Goal: Information Seeking & Learning: Check status

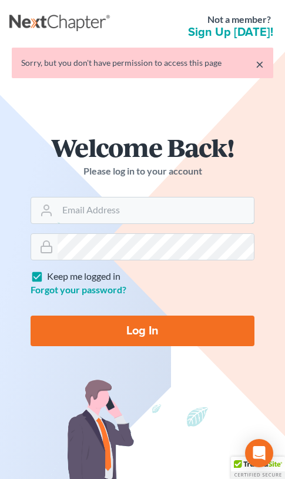
type input "[EMAIL_ADDRESS][DOMAIN_NAME]"
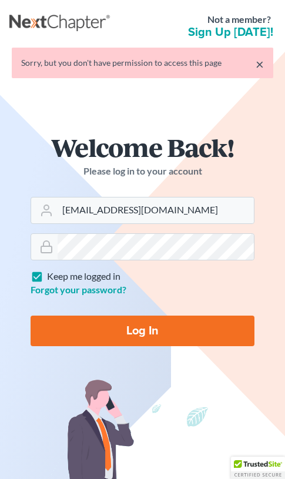
click at [148, 341] on input "Log In" at bounding box center [143, 331] width 224 height 31
type input "Thinking..."
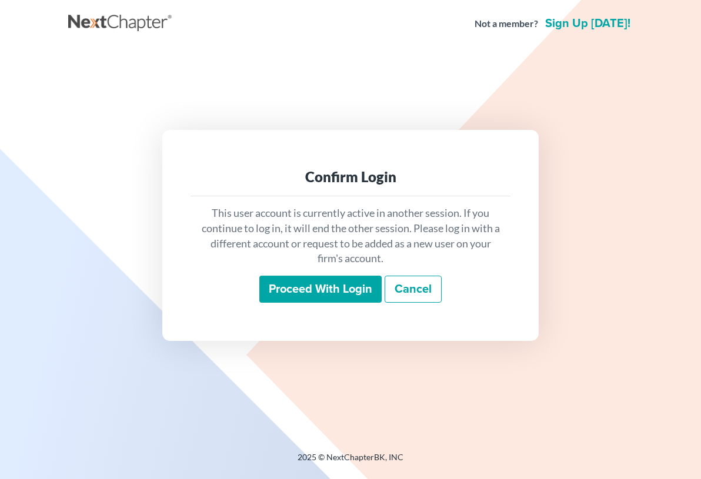
click at [294, 296] on input "Proceed with login" at bounding box center [320, 289] width 122 height 27
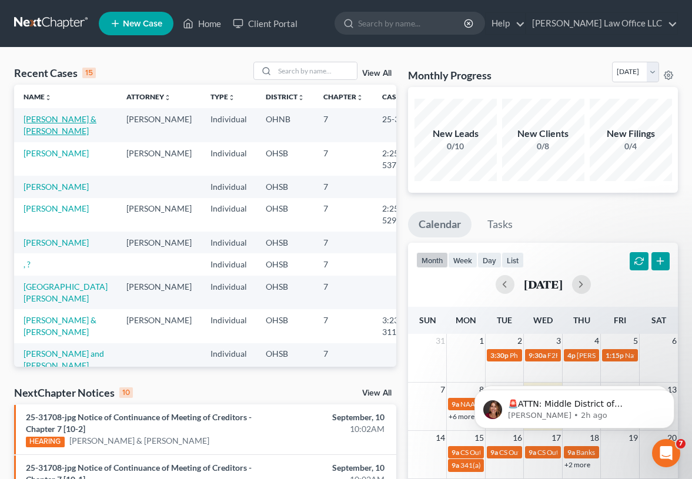
click at [41, 118] on link "[PERSON_NAME] & [PERSON_NAME]" at bounding box center [60, 125] width 73 height 22
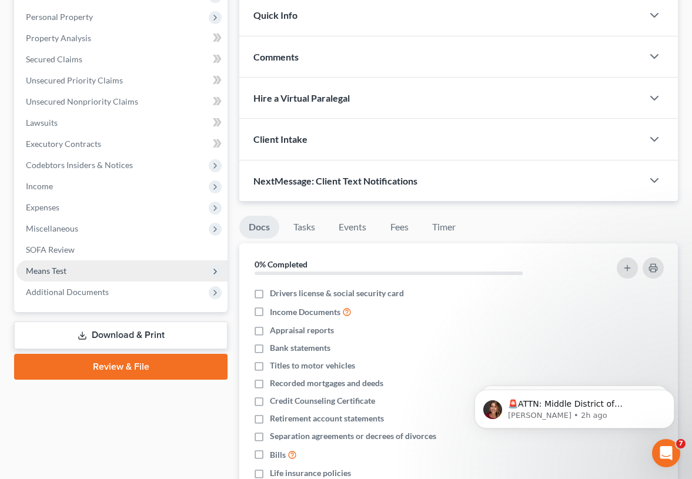
scroll to position [235, 0]
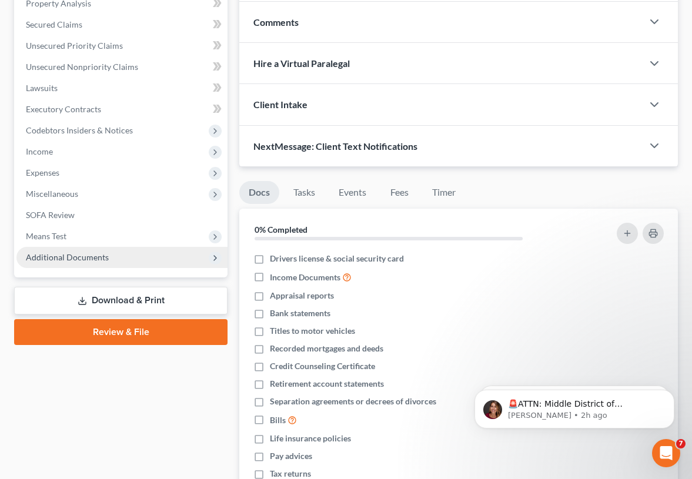
click at [51, 258] on span "Additional Documents" at bounding box center [67, 257] width 83 height 10
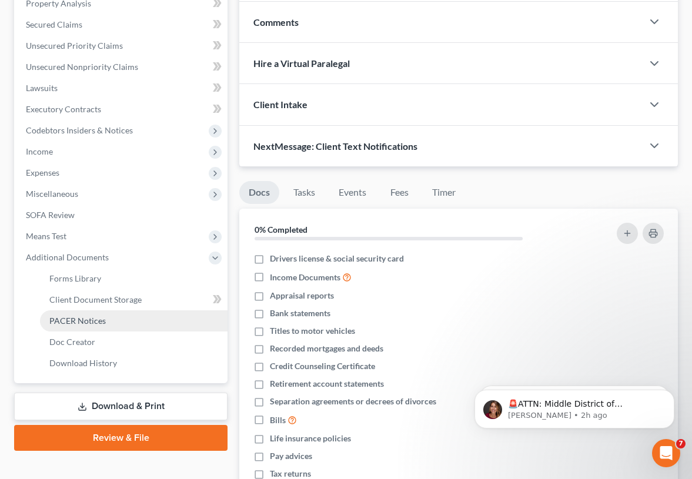
click at [58, 322] on span "PACER Notices" at bounding box center [77, 321] width 56 height 10
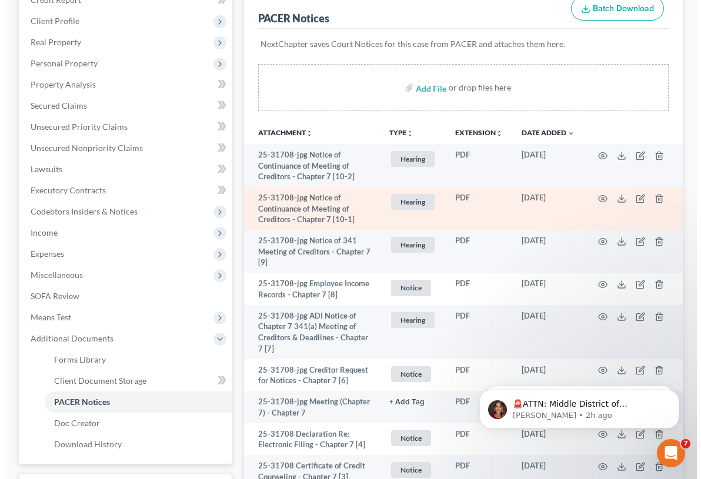
scroll to position [177, 0]
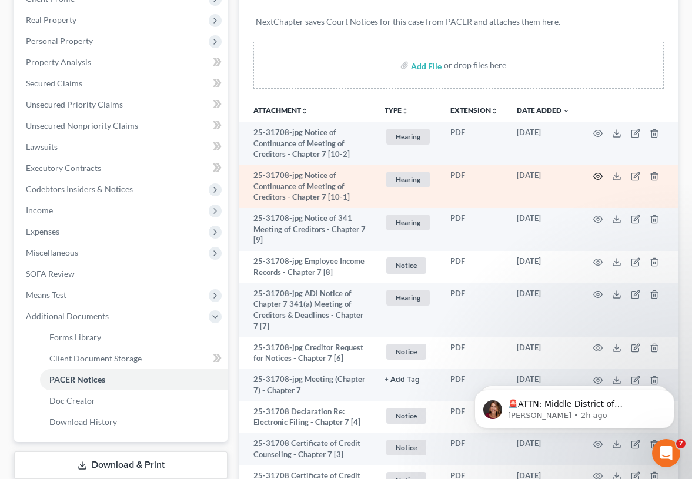
click at [597, 176] on circle "button" at bounding box center [598, 176] width 2 height 2
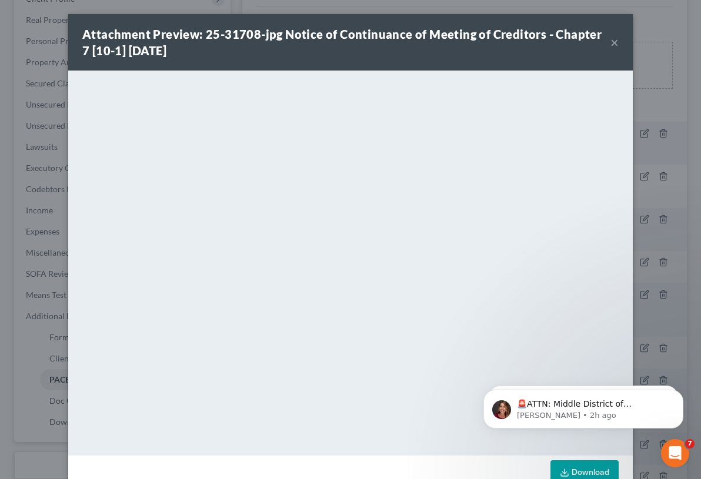
drag, startPoint x: 611, startPoint y: 44, endPoint x: 603, endPoint y: 44, distance: 8.2
click at [611, 44] on button "×" at bounding box center [615, 42] width 8 height 14
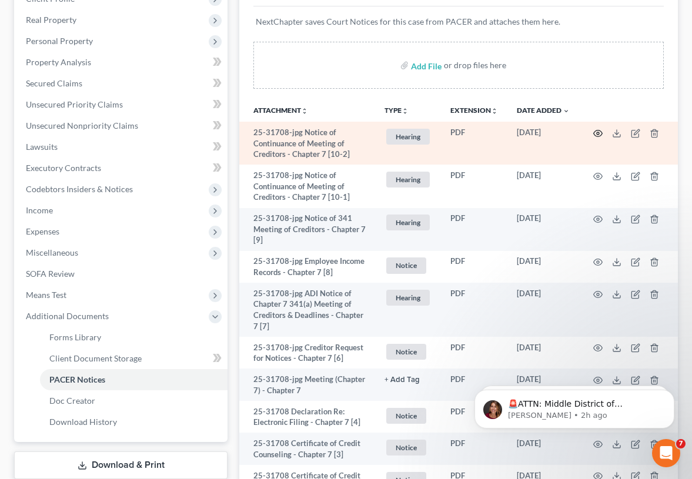
click at [597, 135] on icon "button" at bounding box center [598, 133] width 9 height 9
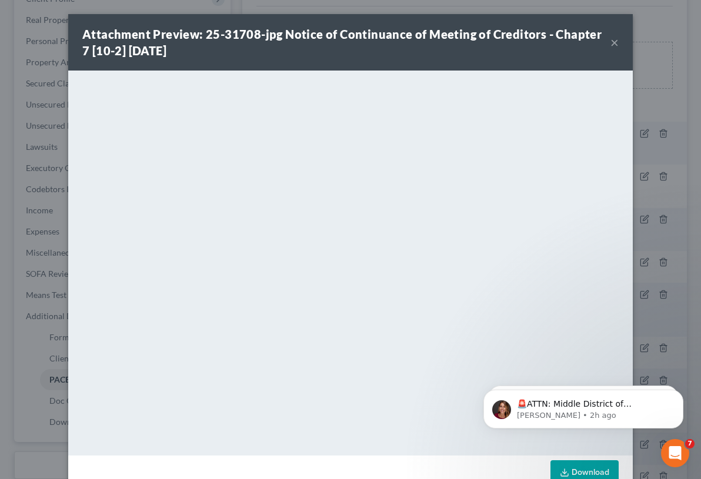
click at [611, 41] on button "×" at bounding box center [615, 42] width 8 height 14
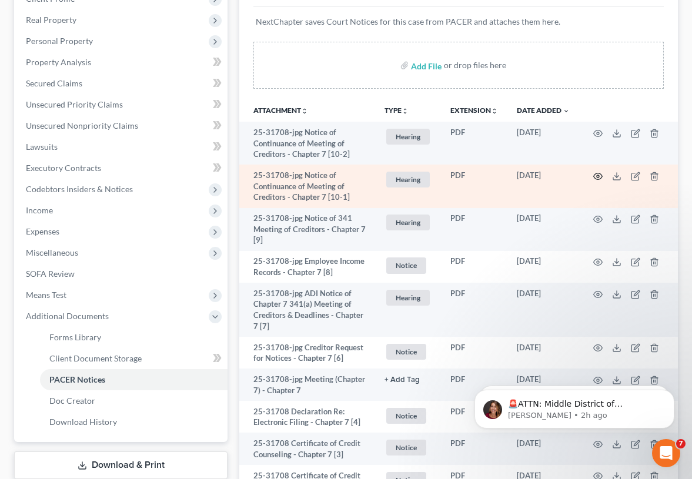
click at [599, 175] on icon "button" at bounding box center [598, 176] width 9 height 9
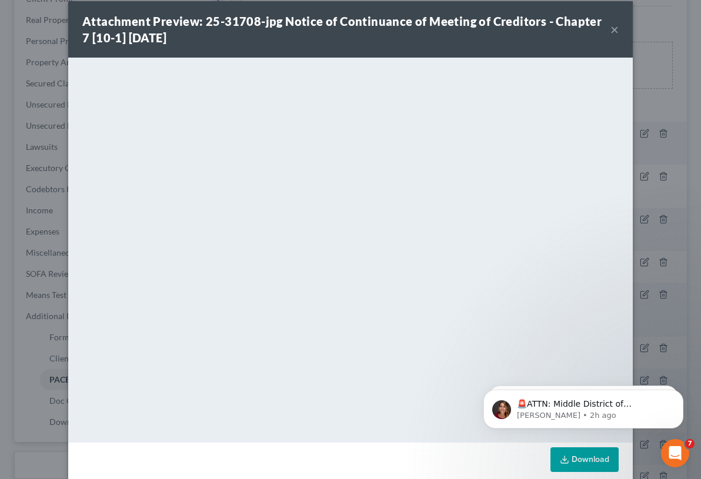
scroll to position [0, 0]
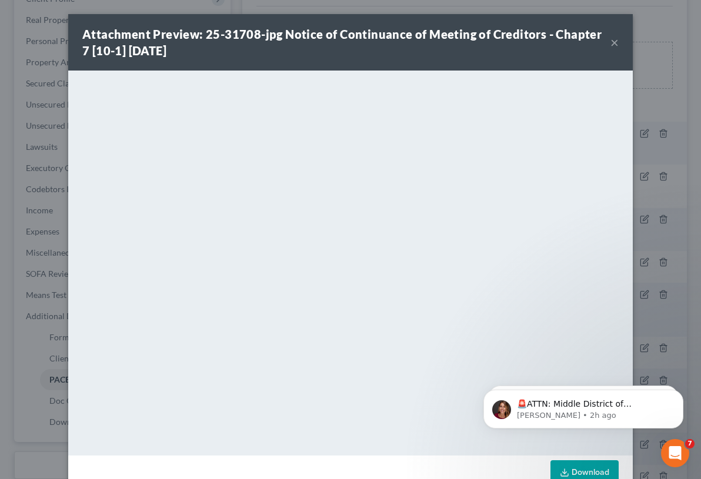
drag, startPoint x: 611, startPoint y: 43, endPoint x: 617, endPoint y: 39, distance: 6.7
click at [615, 42] on div "Attachment Preview: 25-31708-jpg Notice of Continuance of Meeting of Creditors …" at bounding box center [350, 42] width 565 height 56
click at [611, 38] on button "×" at bounding box center [615, 42] width 8 height 14
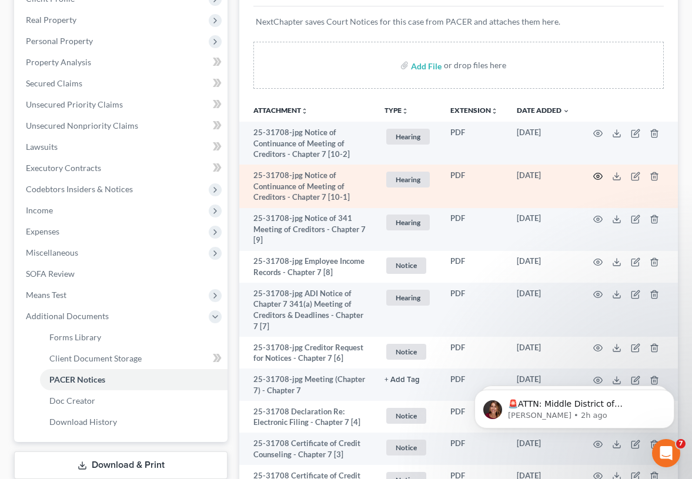
click at [601, 174] on icon "button" at bounding box center [598, 177] width 9 height 6
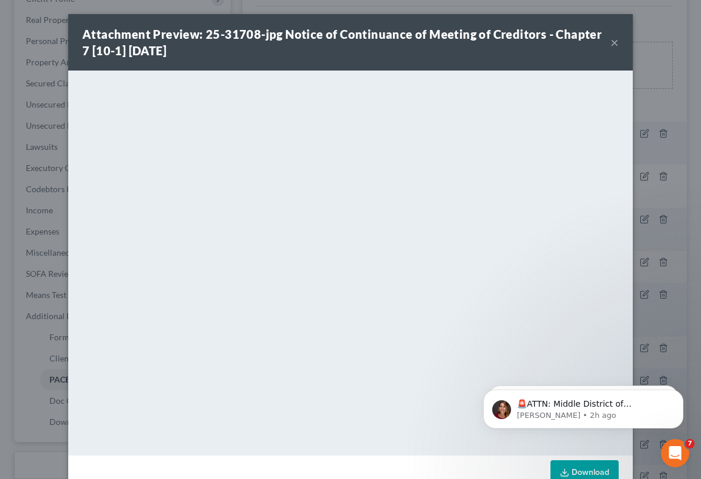
click at [612, 43] on button "×" at bounding box center [615, 42] width 8 height 14
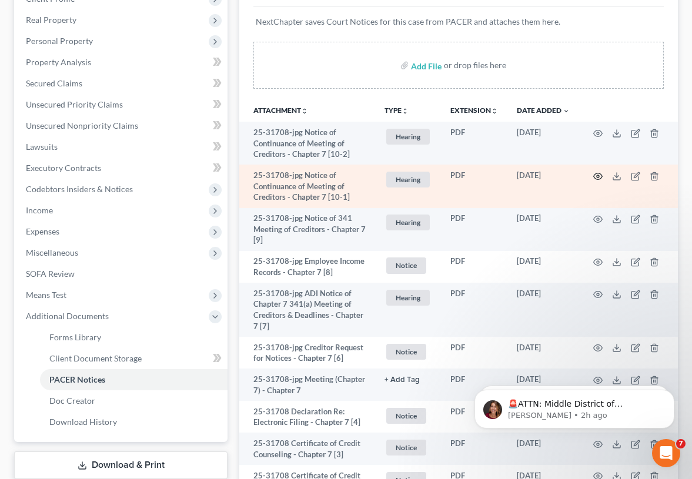
click at [600, 174] on icon "button" at bounding box center [598, 176] width 9 height 9
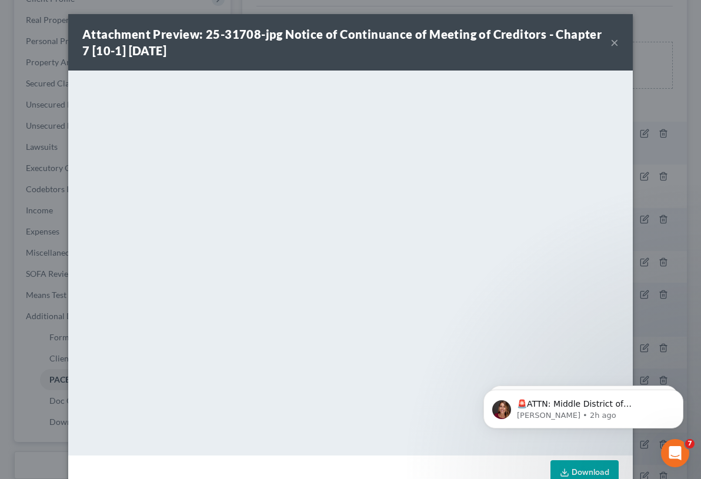
click at [612, 42] on button "×" at bounding box center [615, 42] width 8 height 14
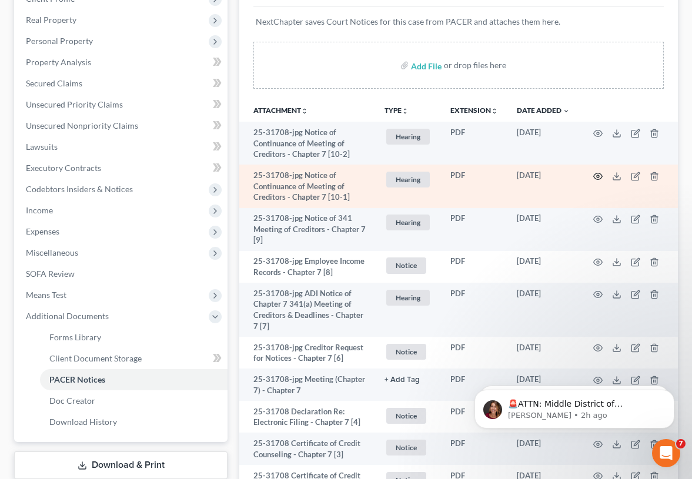
click at [594, 177] on icon "button" at bounding box center [598, 176] width 9 height 9
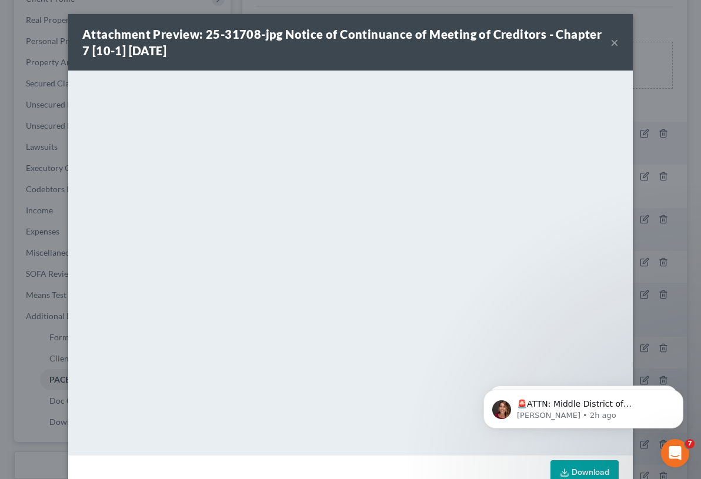
click at [611, 45] on button "×" at bounding box center [615, 42] width 8 height 14
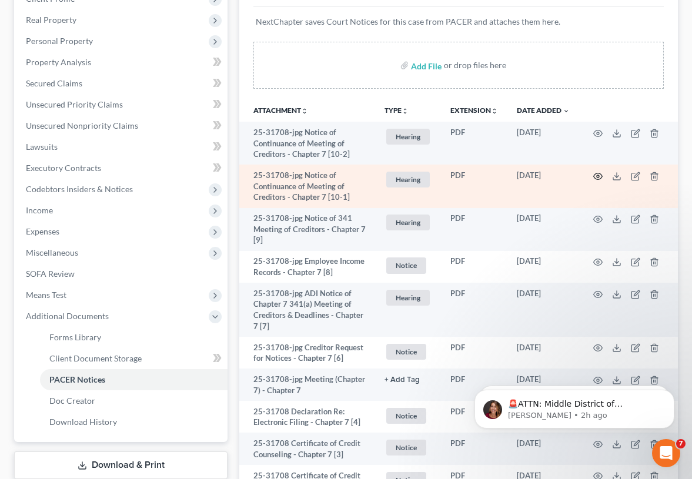
click at [599, 175] on circle "button" at bounding box center [598, 176] width 2 height 2
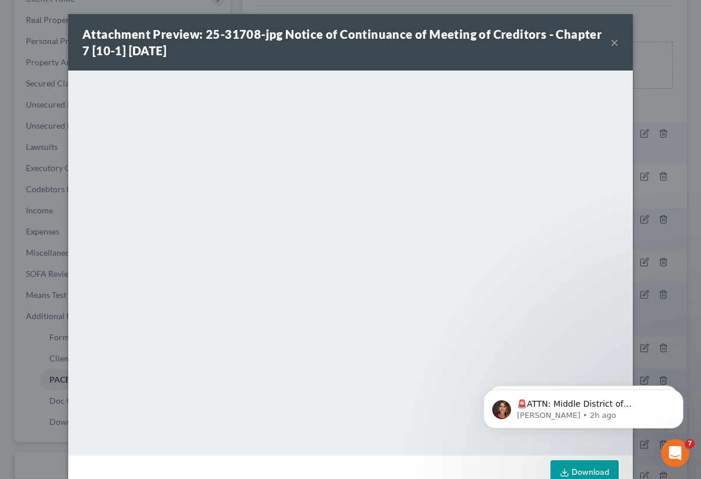
click at [611, 45] on button "×" at bounding box center [615, 42] width 8 height 14
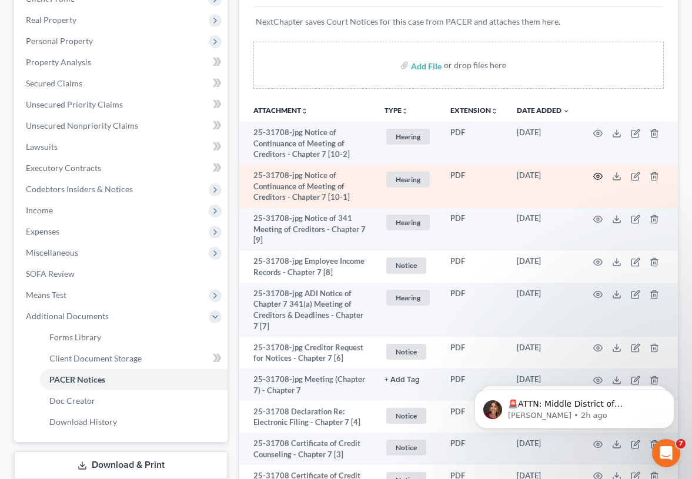
click at [600, 178] on icon "button" at bounding box center [598, 176] width 9 height 9
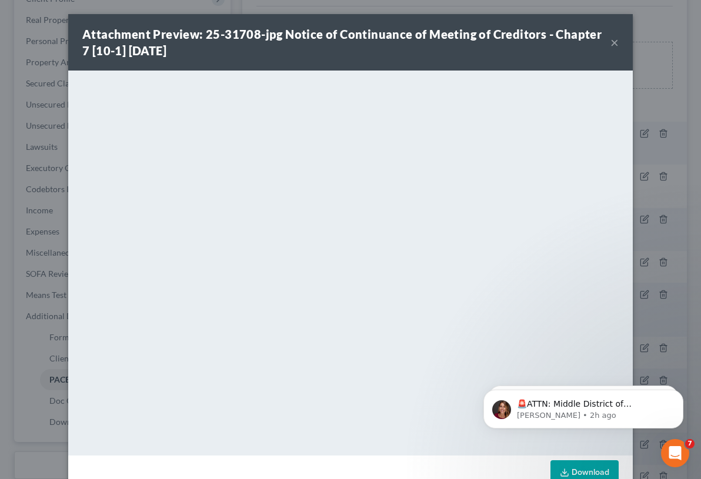
click at [611, 45] on button "×" at bounding box center [615, 42] width 8 height 14
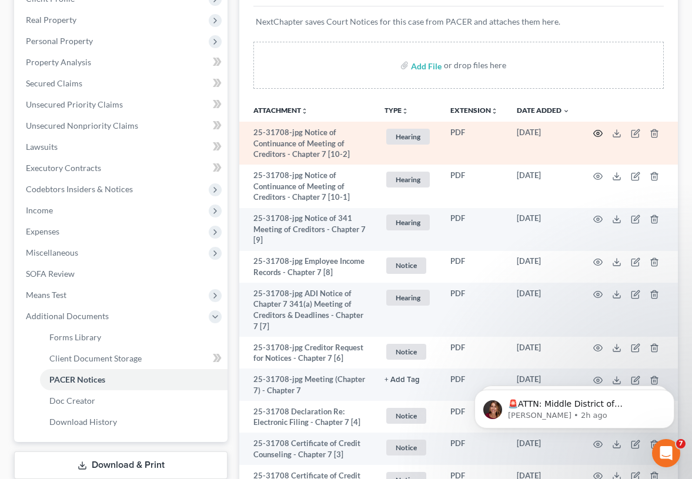
click at [601, 130] on icon "button" at bounding box center [598, 133] width 9 height 9
